Goal: Task Accomplishment & Management: Manage account settings

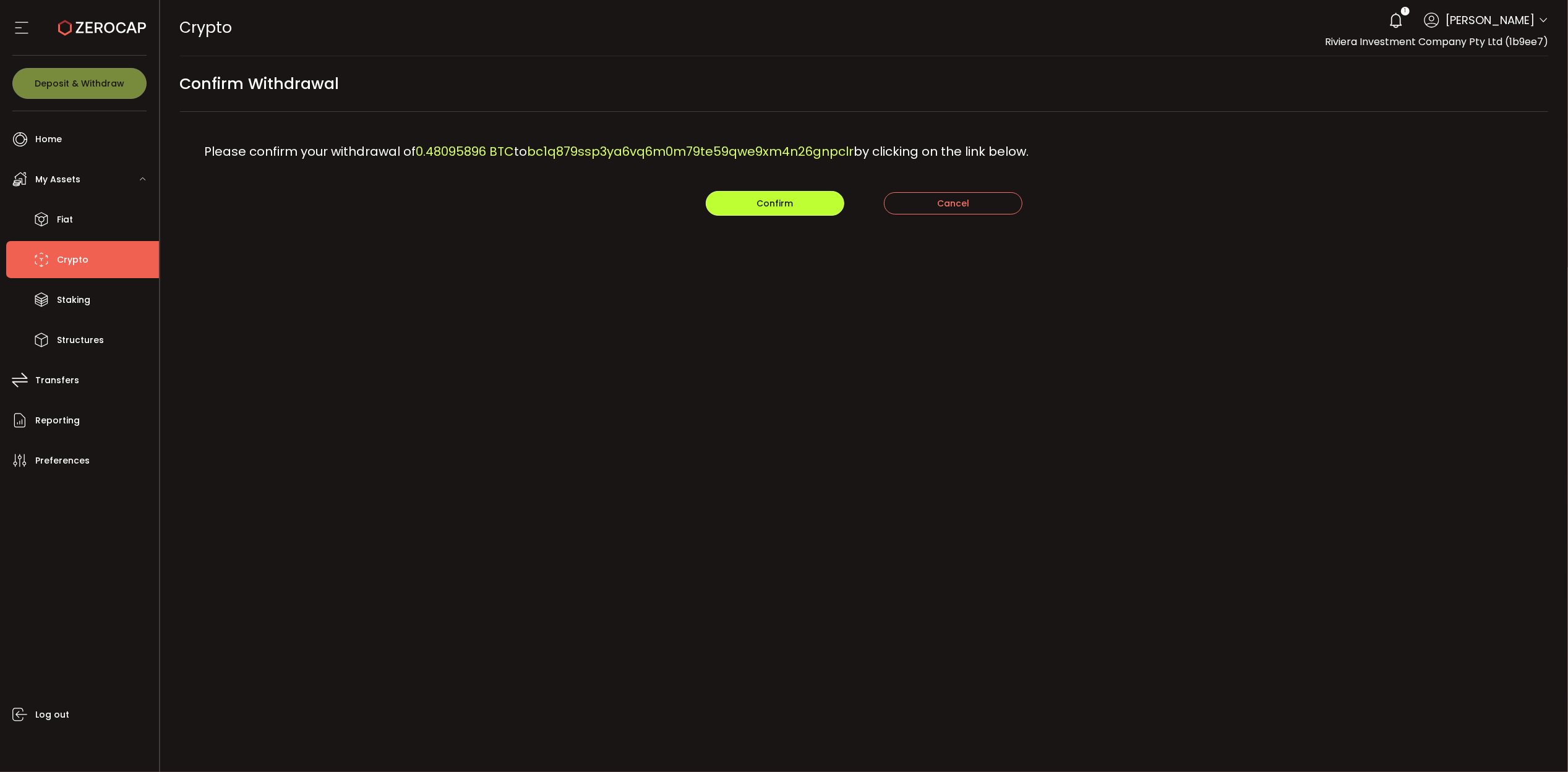
drag, startPoint x: 801, startPoint y: 211, endPoint x: 621, endPoint y: 231, distance: 181.1
click at [632, 269] on div "PDF is being processed and will download to your computer CRYPTO Buy Power $0.0…" at bounding box center [864, 386] width 1408 height 772
click at [654, 149] on span "bc1q879ssp3ya6vq6m0m79te59qwe9xm4n26gnpclr" at bounding box center [690, 151] width 326 height 18
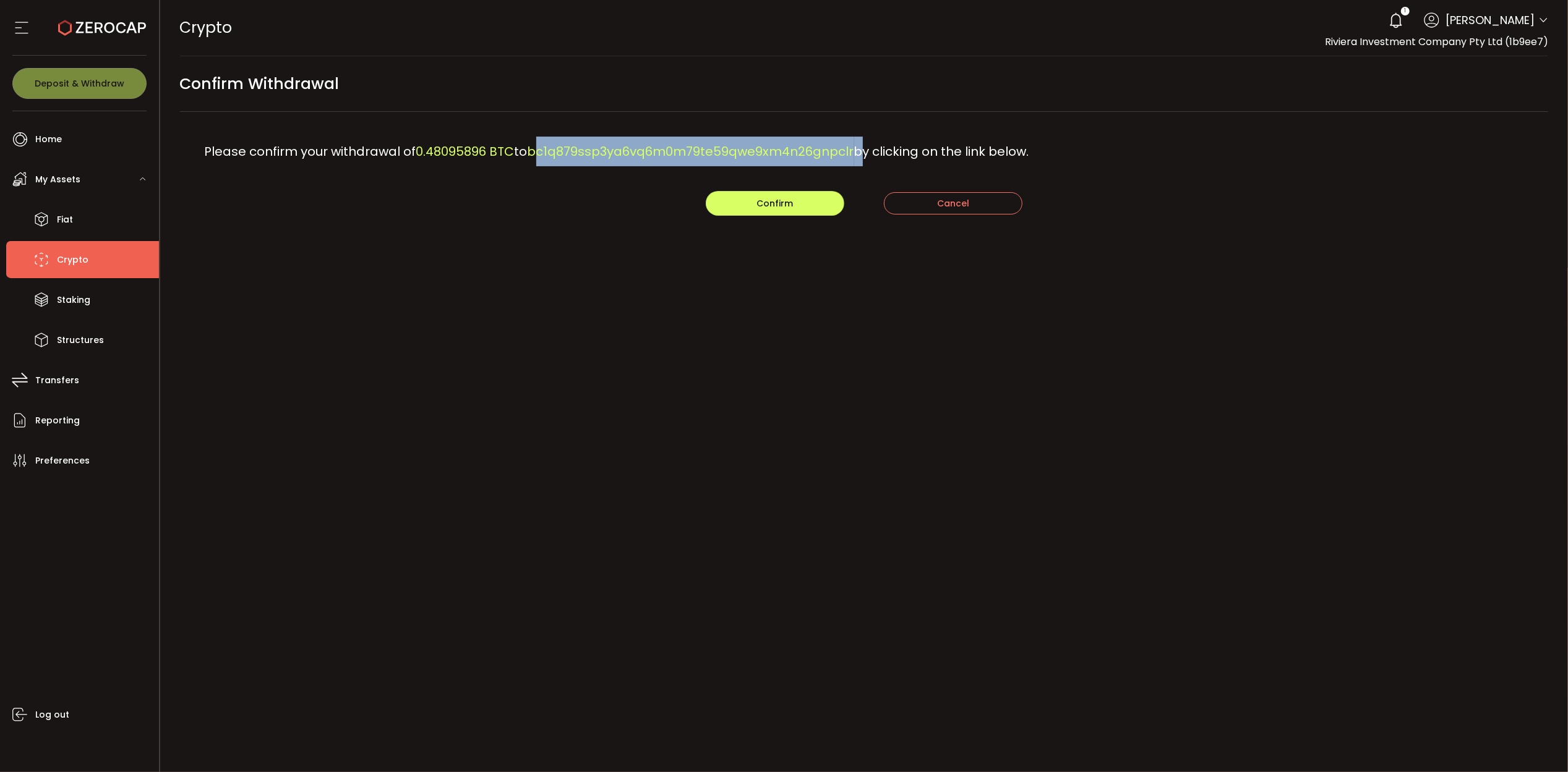
click at [654, 149] on span "bc1q879ssp3ya6vq6m0m79te59qwe9xm4n26gnpclr" at bounding box center [690, 151] width 326 height 18
copy div "bc1q879ssp3ya6vq6m0m79te59qwe9xm4n26gnpclr"
click at [730, 189] on div "Please confirm your withdrawal of 0.48095896 BTC to bc1q879ssp3ya6vq6m0m79te59q…" at bounding box center [864, 151] width 1369 height 79
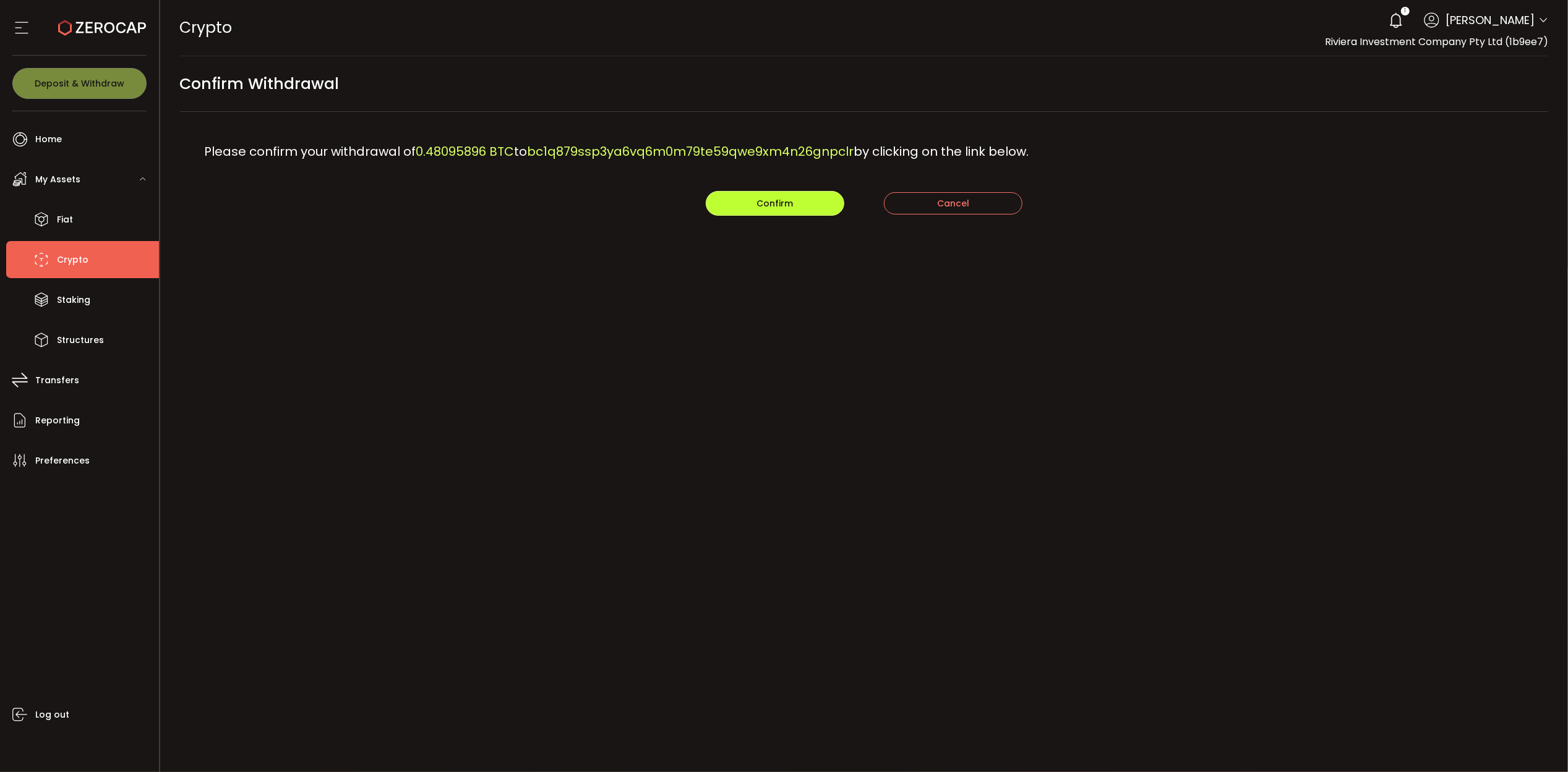
click at [727, 200] on button "Confirm" at bounding box center [774, 203] width 138 height 25
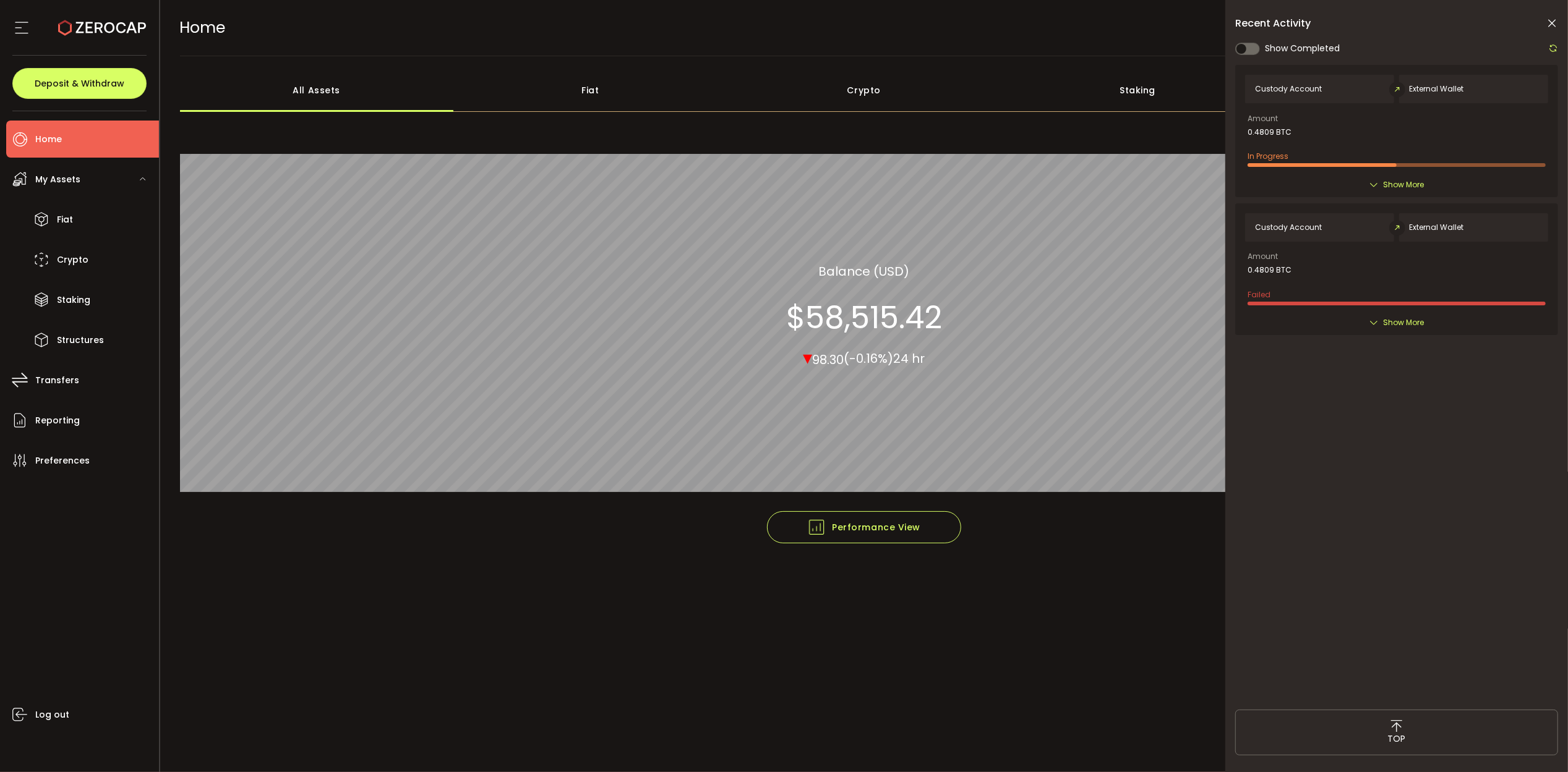
click at [89, 135] on li "Home" at bounding box center [83, 139] width 153 height 37
click at [1385, 189] on span "Show More" at bounding box center [1404, 184] width 41 height 12
